Goal: Information Seeking & Learning: Learn about a topic

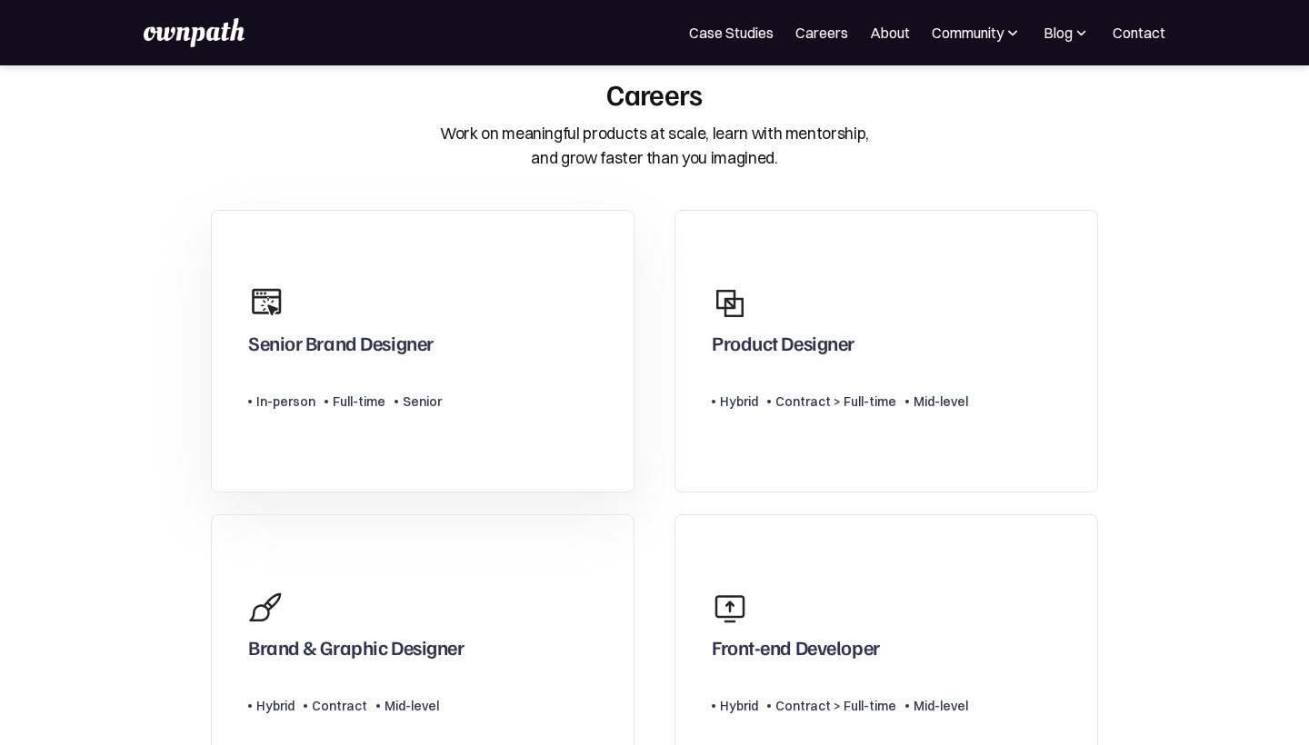
scroll to position [45, 0]
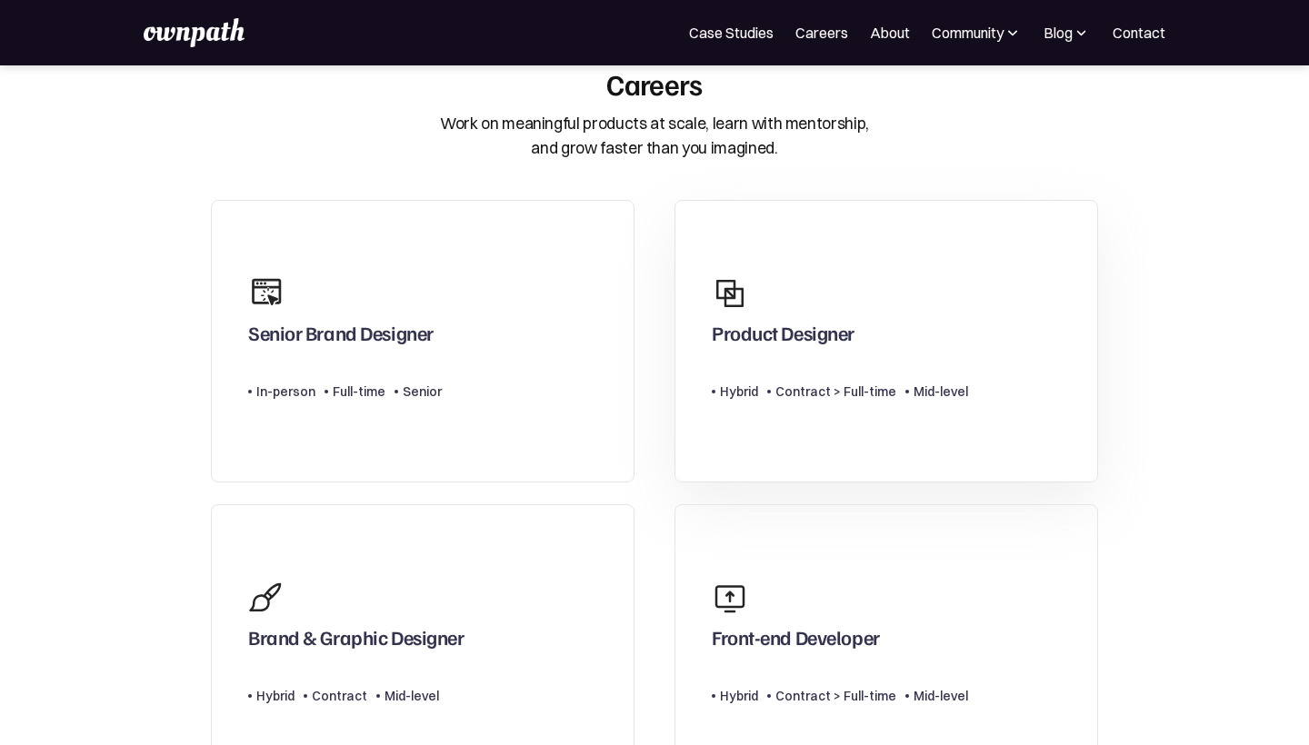
click at [742, 327] on div "Product Designer" at bounding box center [783, 337] width 143 height 33
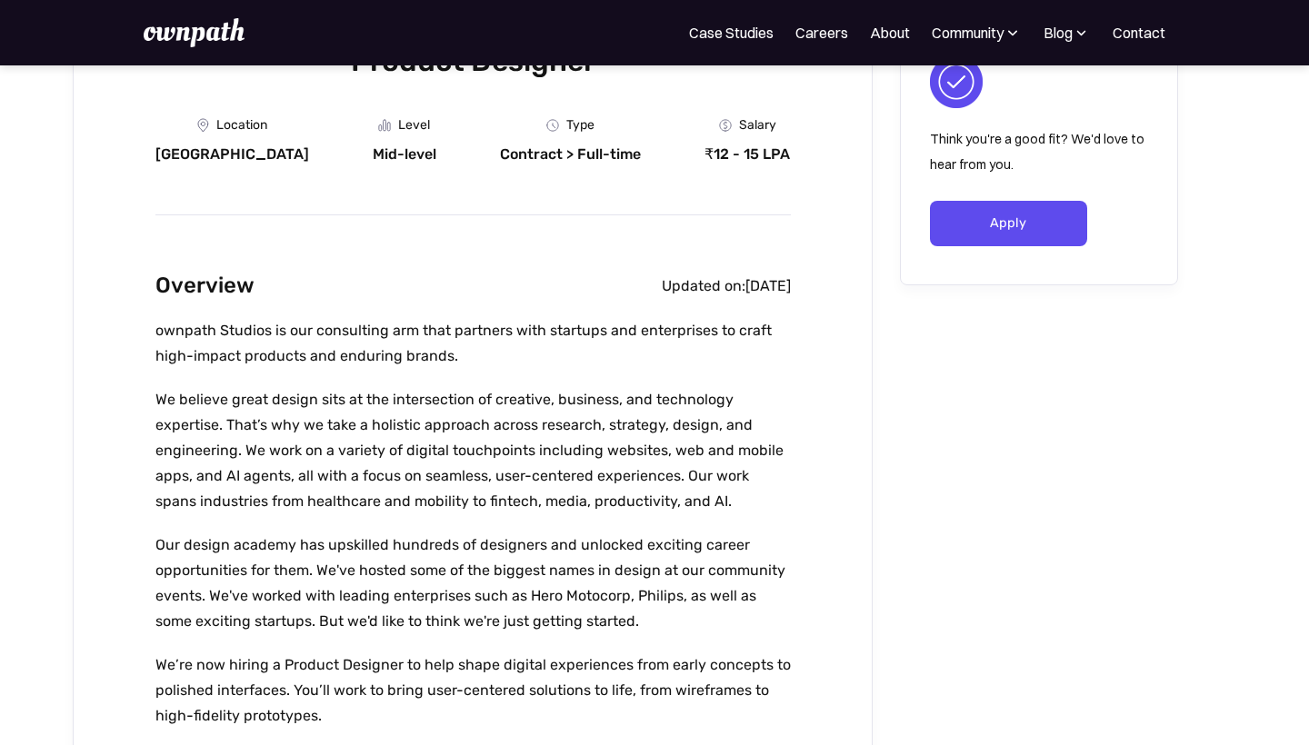
scroll to position [394, 0]
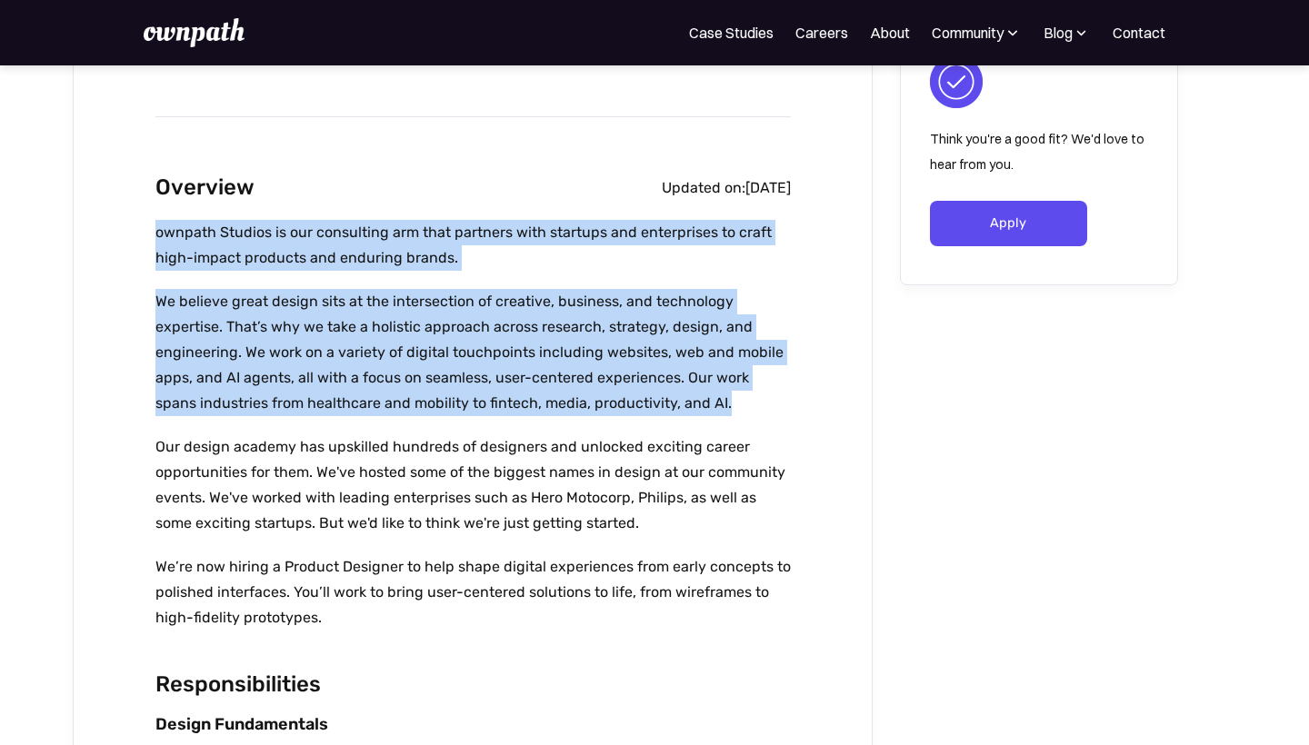
drag, startPoint x: 156, startPoint y: 233, endPoint x: 696, endPoint y: 396, distance: 564.2
click at [696, 396] on div "ownpath Studios is our consulting arm that partners with startups and enterpris…" at bounding box center [472, 434] width 635 height 429
click at [696, 396] on p "We believe great design sits at the intersection of creative, business, and tec…" at bounding box center [472, 352] width 635 height 127
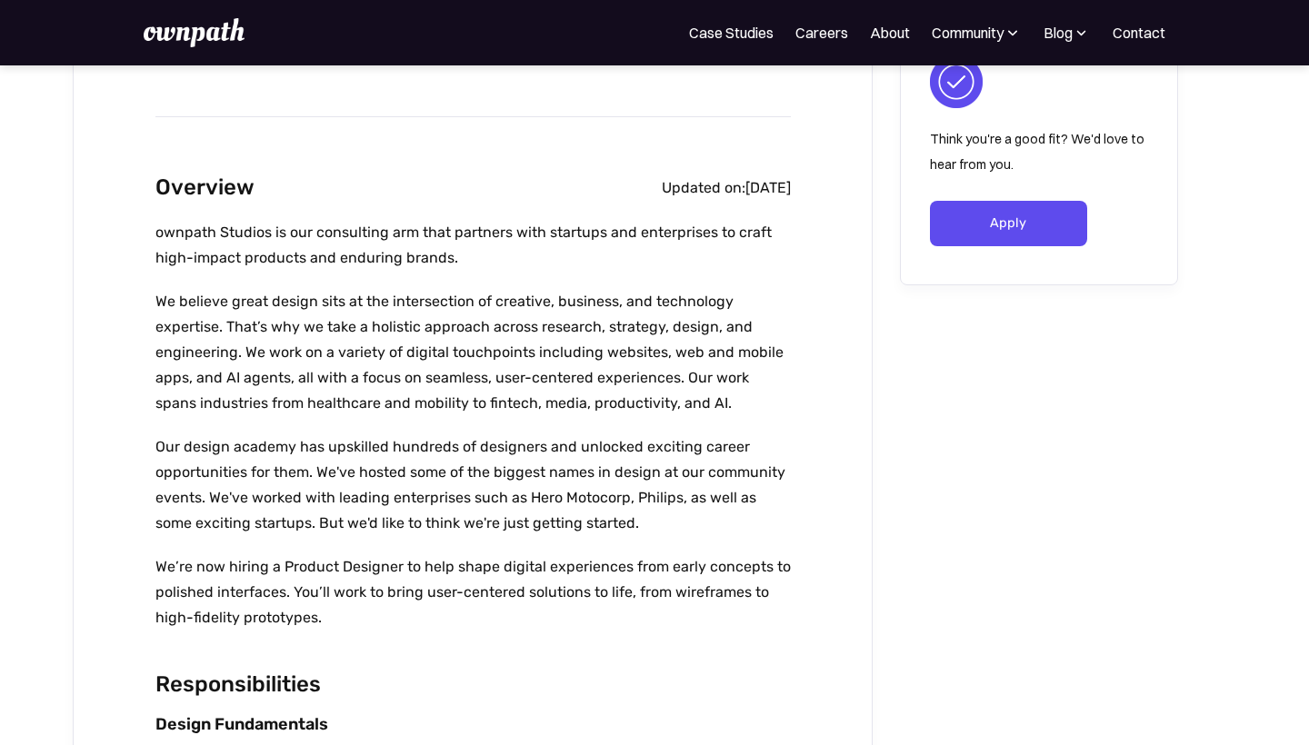
click at [795, 48] on div "For Companies Case Studies Careers About Community Events Resources Design Resi…" at bounding box center [654, 32] width 1309 height 65
click at [797, 43] on link "Careers" at bounding box center [821, 33] width 53 height 22
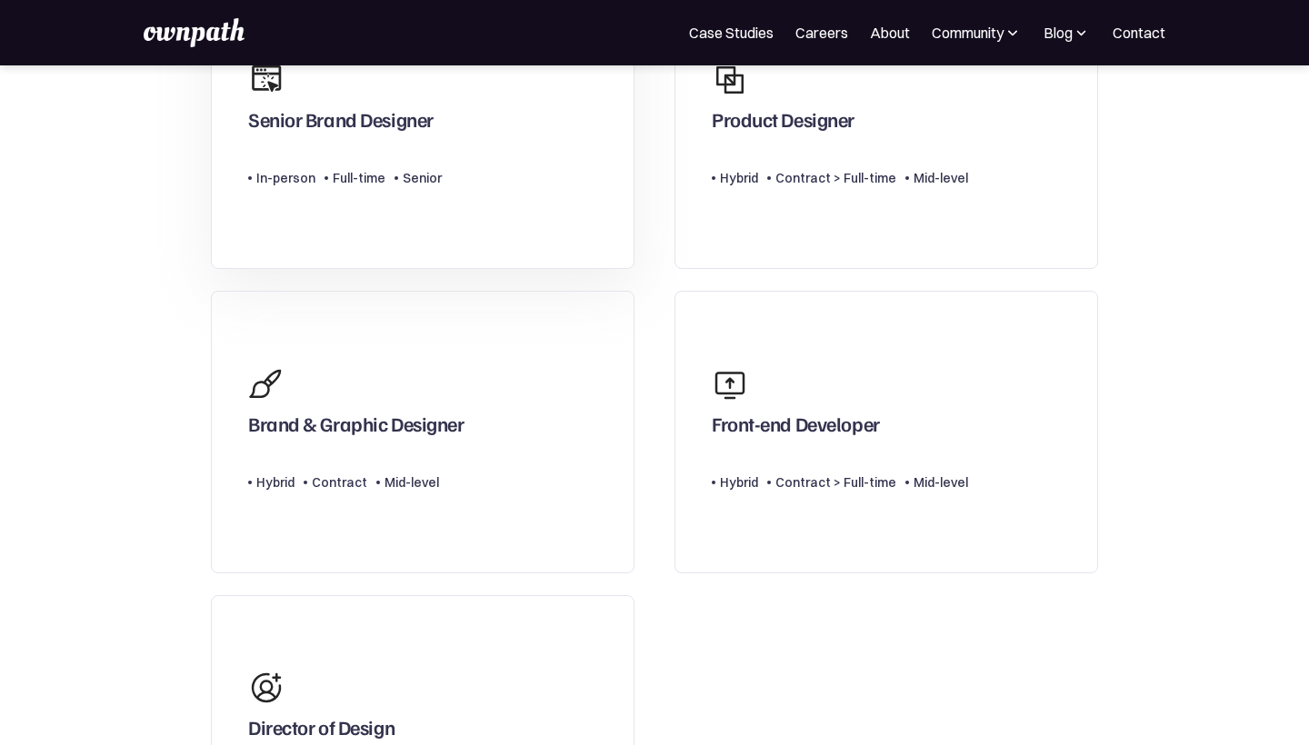
scroll to position [318, 0]
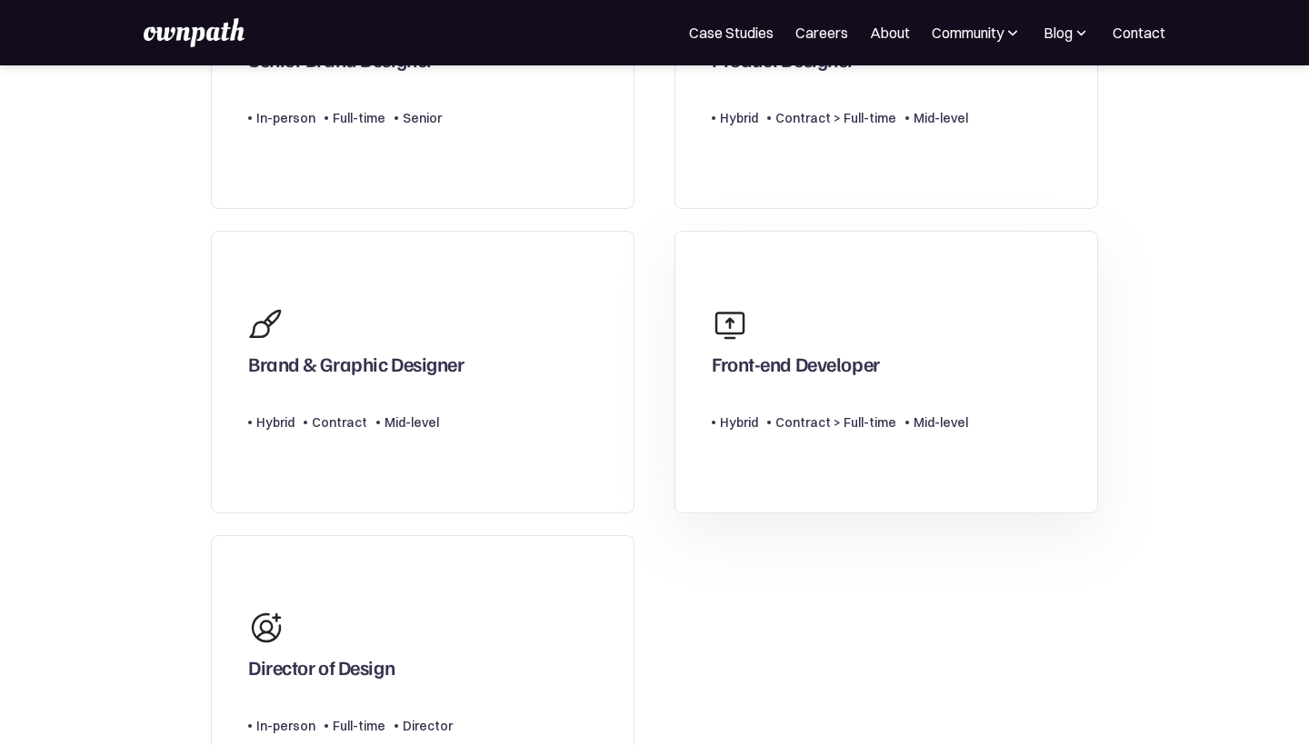
click at [768, 381] on div "Front-end Developer" at bounding box center [796, 368] width 168 height 33
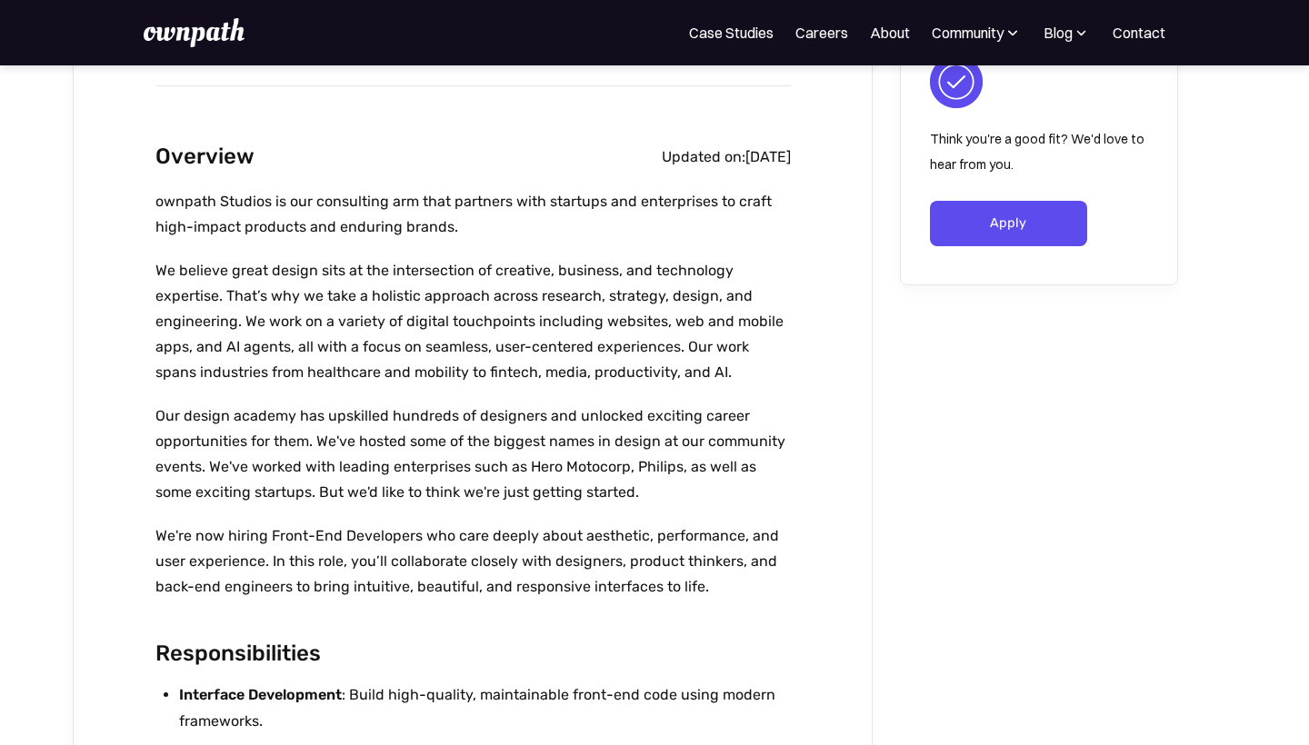
scroll to position [427, 0]
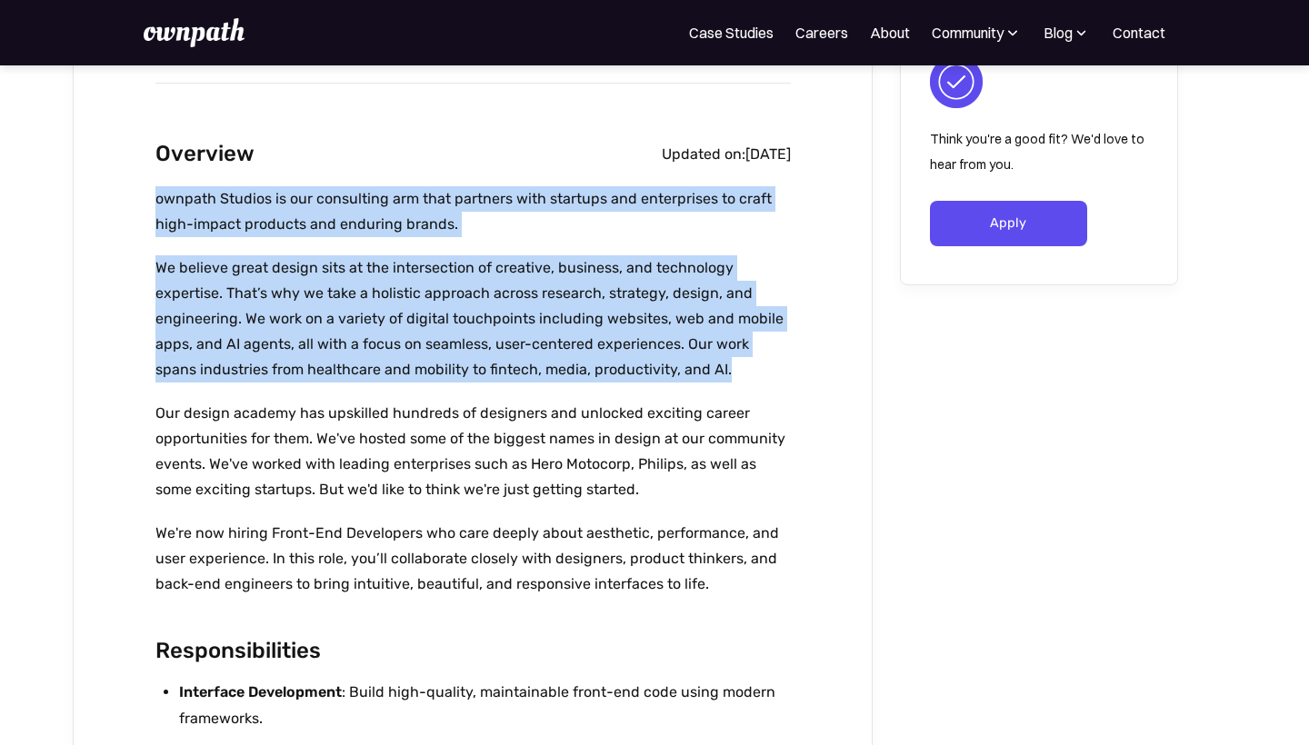
drag, startPoint x: 153, startPoint y: 200, endPoint x: 722, endPoint y: 368, distance: 593.4
click at [722, 368] on div "Front-end Developer Location [GEOGRAPHIC_DATA] Level Mid-level Department Type …" at bounding box center [473, 731] width 800 height 2055
copy div "ownpath Studios is our consulting arm that partners with startups and enterpris…"
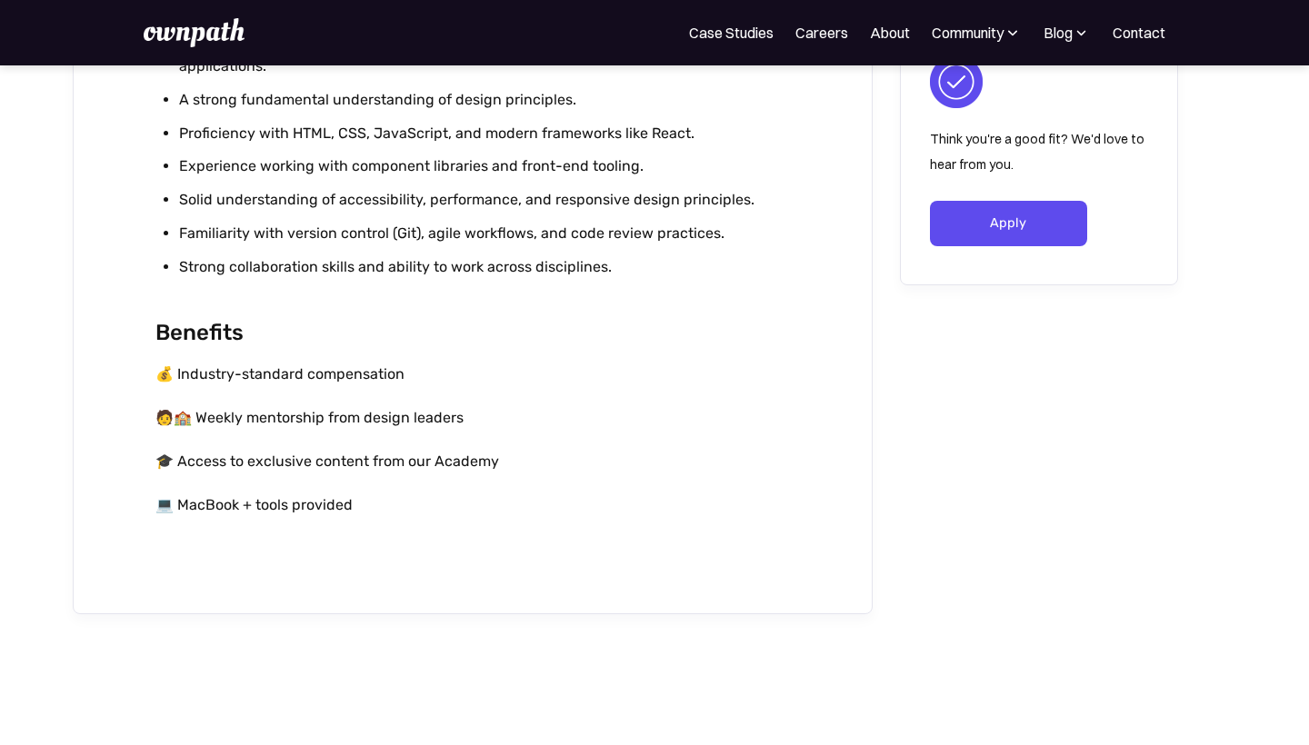
scroll to position [1535, 0]
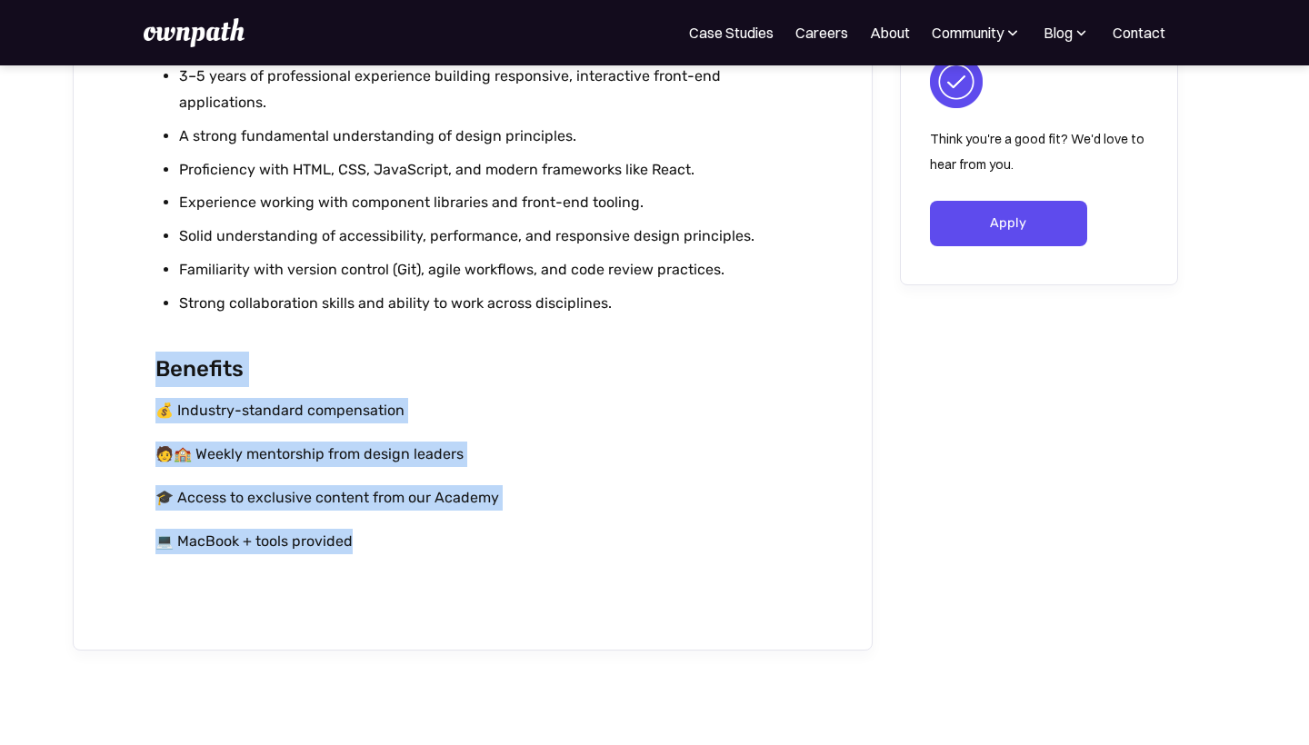
drag, startPoint x: 155, startPoint y: 365, endPoint x: 385, endPoint y: 558, distance: 300.0
copy div "Benefits 💰 Industry-standard compensation 🧑🏫 Weekly mentorship from design lead…"
click at [537, 415] on p "💰 Industry-standard compensation" at bounding box center [472, 410] width 635 height 25
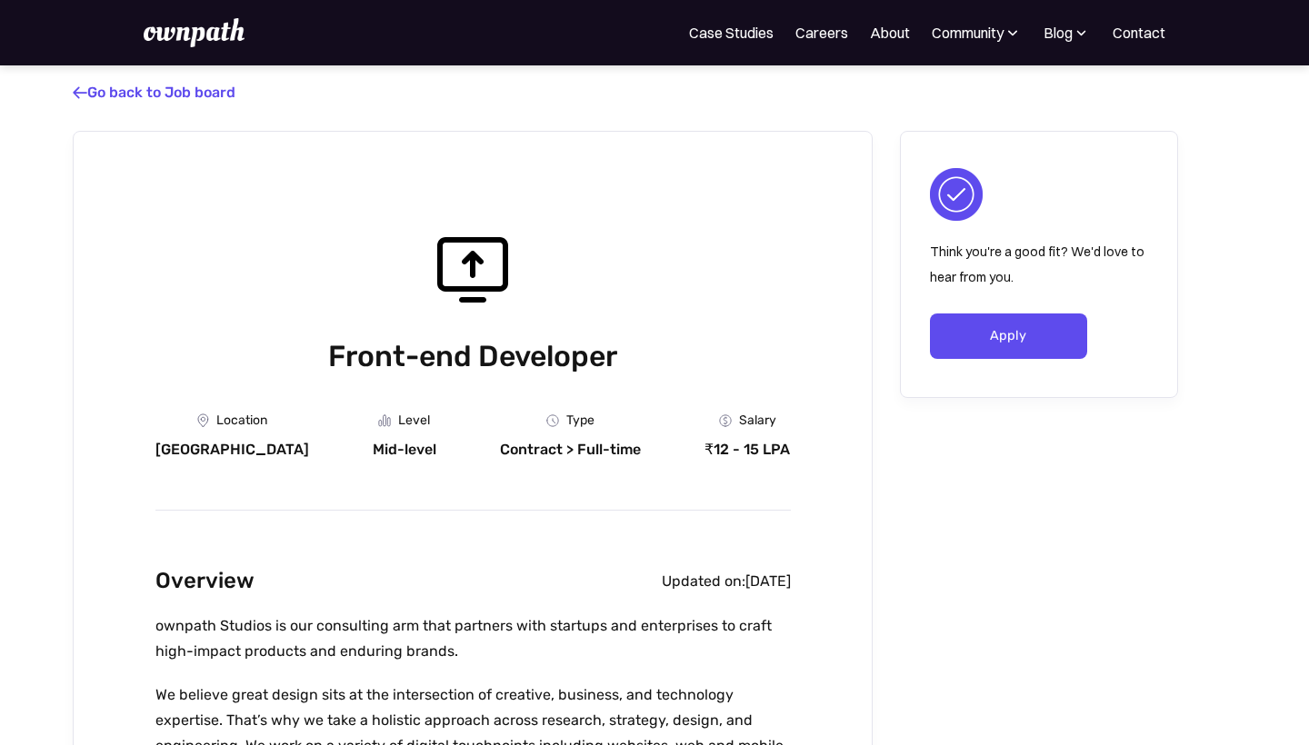
scroll to position [0, 0]
